Goal: Task Accomplishment & Management: Manage account settings

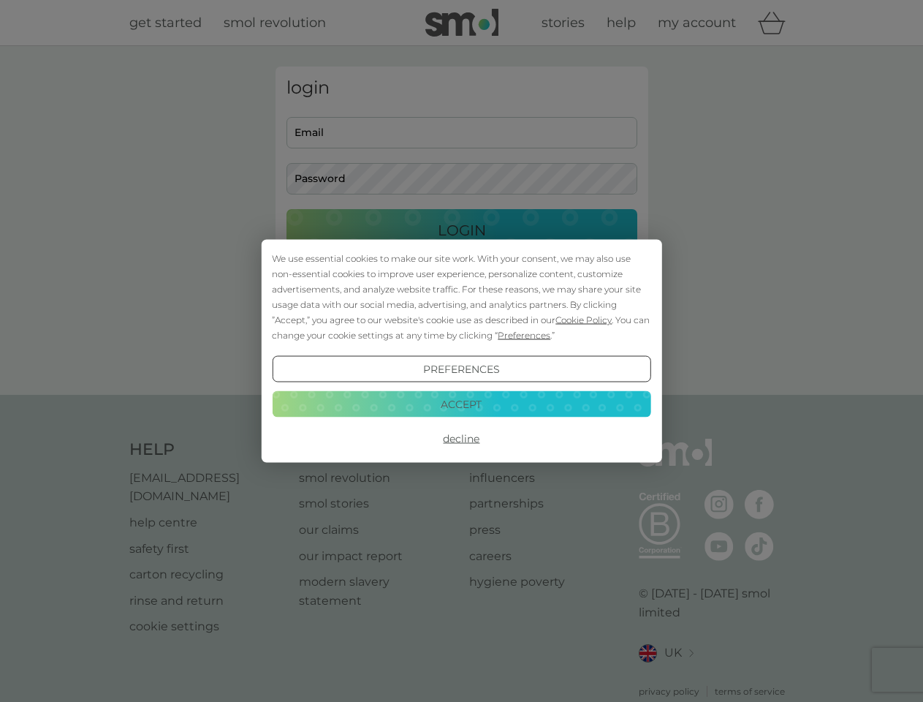
click at [584, 319] on span "Cookie Policy" at bounding box center [584, 319] width 56 height 11
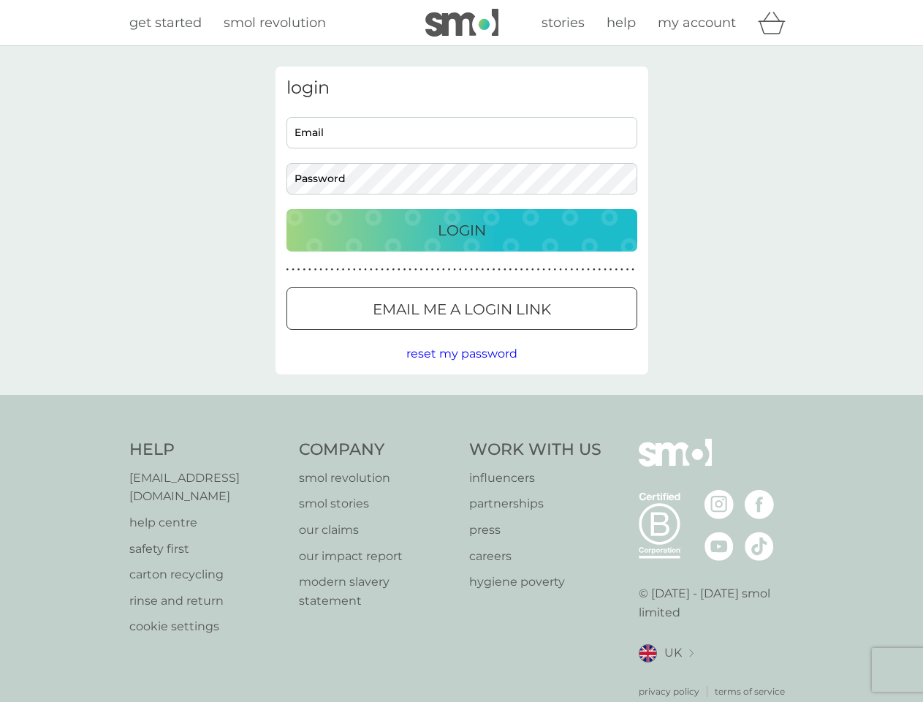
click at [523, 335] on div "login Email Password Login ● ● ● ● ● ● ● ● ● ● ● ● ● ● ● ● ● ● ● ● ● ● ● ● ● ● …" at bounding box center [462, 221] width 373 height 308
click at [461, 369] on div "login Email Password Login ● ● ● ● ● ● ● ● ● ● ● ● ● ● ● ● ● ● ● ● ● ● ● ● ● ● …" at bounding box center [462, 221] width 373 height 308
click at [461, 439] on div "Help [EMAIL_ADDRESS][DOMAIN_NAME] help centre safety first carton recycling rin…" at bounding box center [461, 569] width 665 height 260
click at [461, 404] on div "Help [EMAIL_ADDRESS][DOMAIN_NAME] help centre safety first carton recycling rin…" at bounding box center [461, 568] width 923 height 347
